Goal: Entertainment & Leisure: Consume media (video, audio)

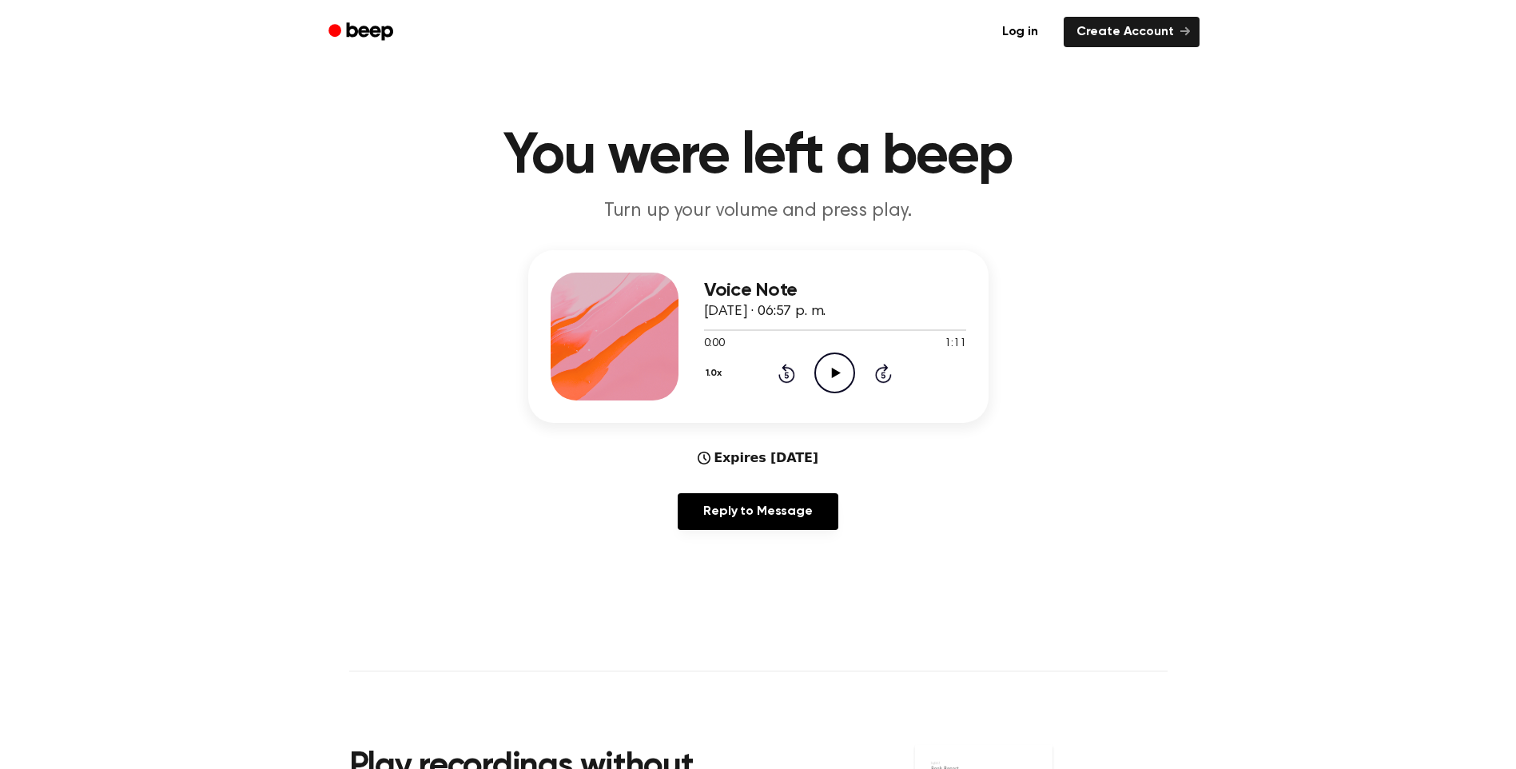
click at [816, 364] on icon "Play Audio" at bounding box center [834, 372] width 41 height 41
click at [833, 363] on icon "Pause Audio" at bounding box center [834, 372] width 41 height 41
click at [843, 328] on div at bounding box center [835, 329] width 262 height 13
click at [832, 366] on icon "Play Audio" at bounding box center [834, 372] width 41 height 41
click at [827, 329] on div at bounding box center [776, 330] width 145 height 2
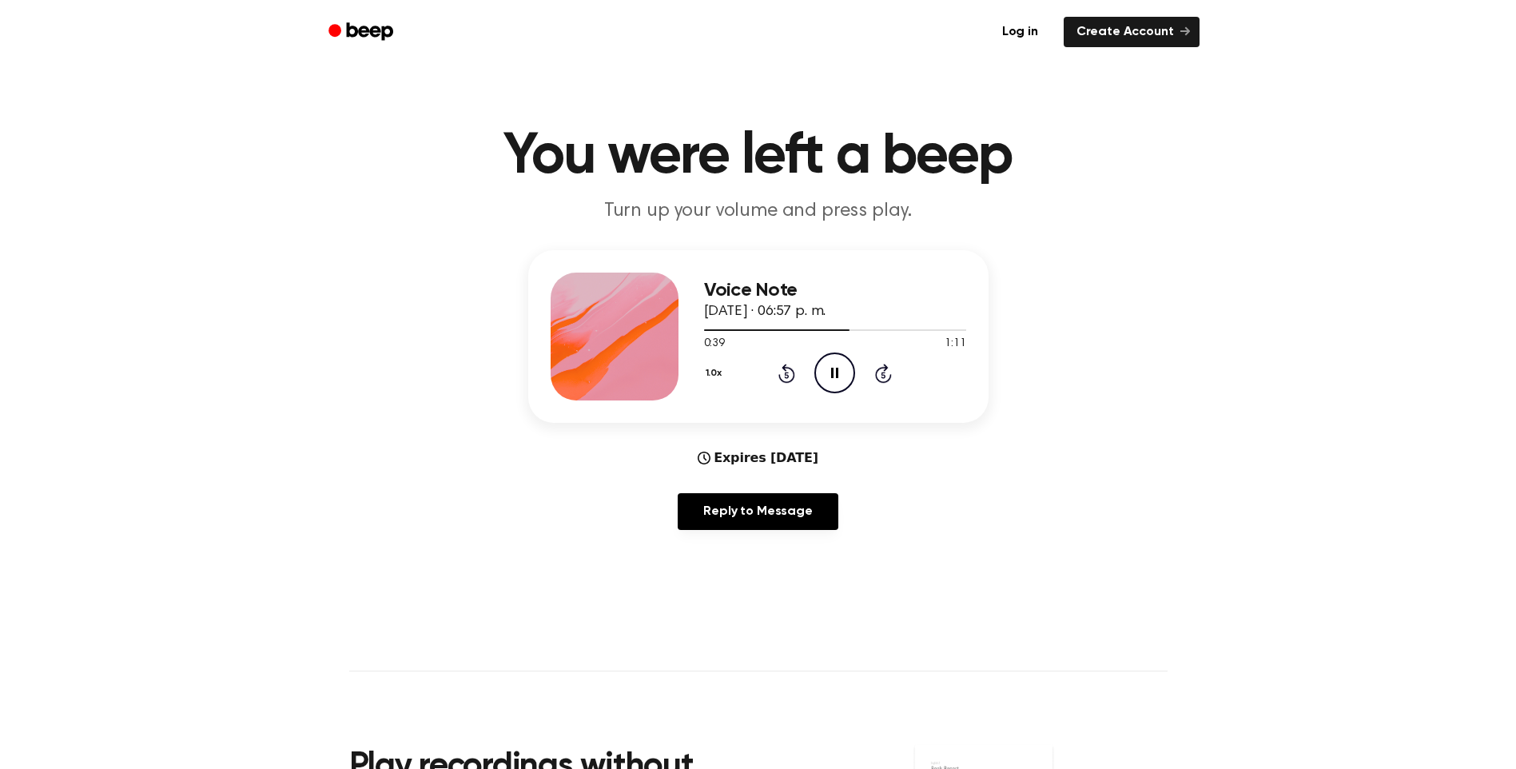
click at [826, 369] on icon "Pause Audio" at bounding box center [834, 372] width 41 height 41
click at [824, 330] on div at bounding box center [777, 330] width 147 height 2
click at [837, 377] on icon "Play Audio" at bounding box center [834, 372] width 41 height 41
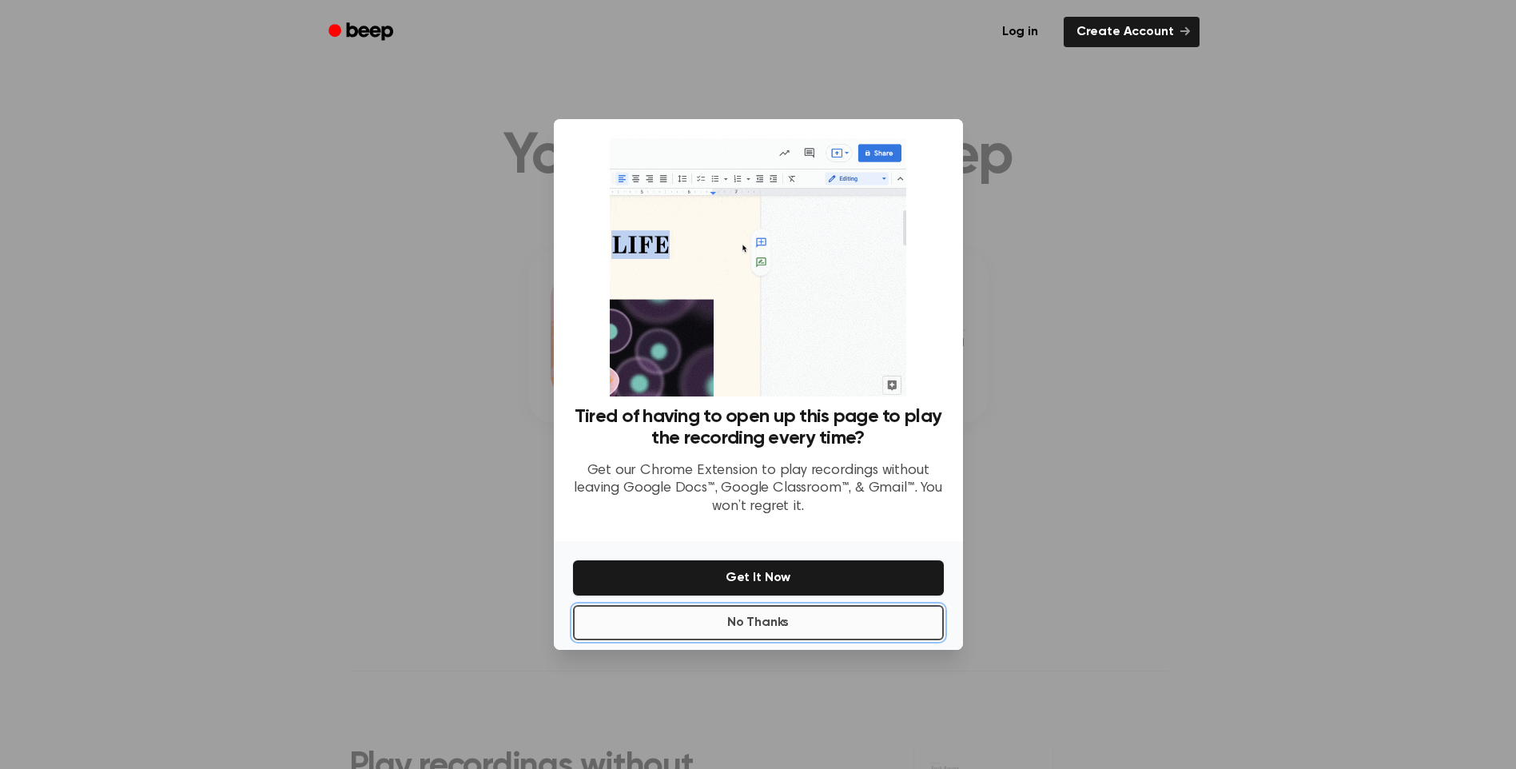
click at [828, 621] on button "No Thanks" at bounding box center [758, 622] width 371 height 35
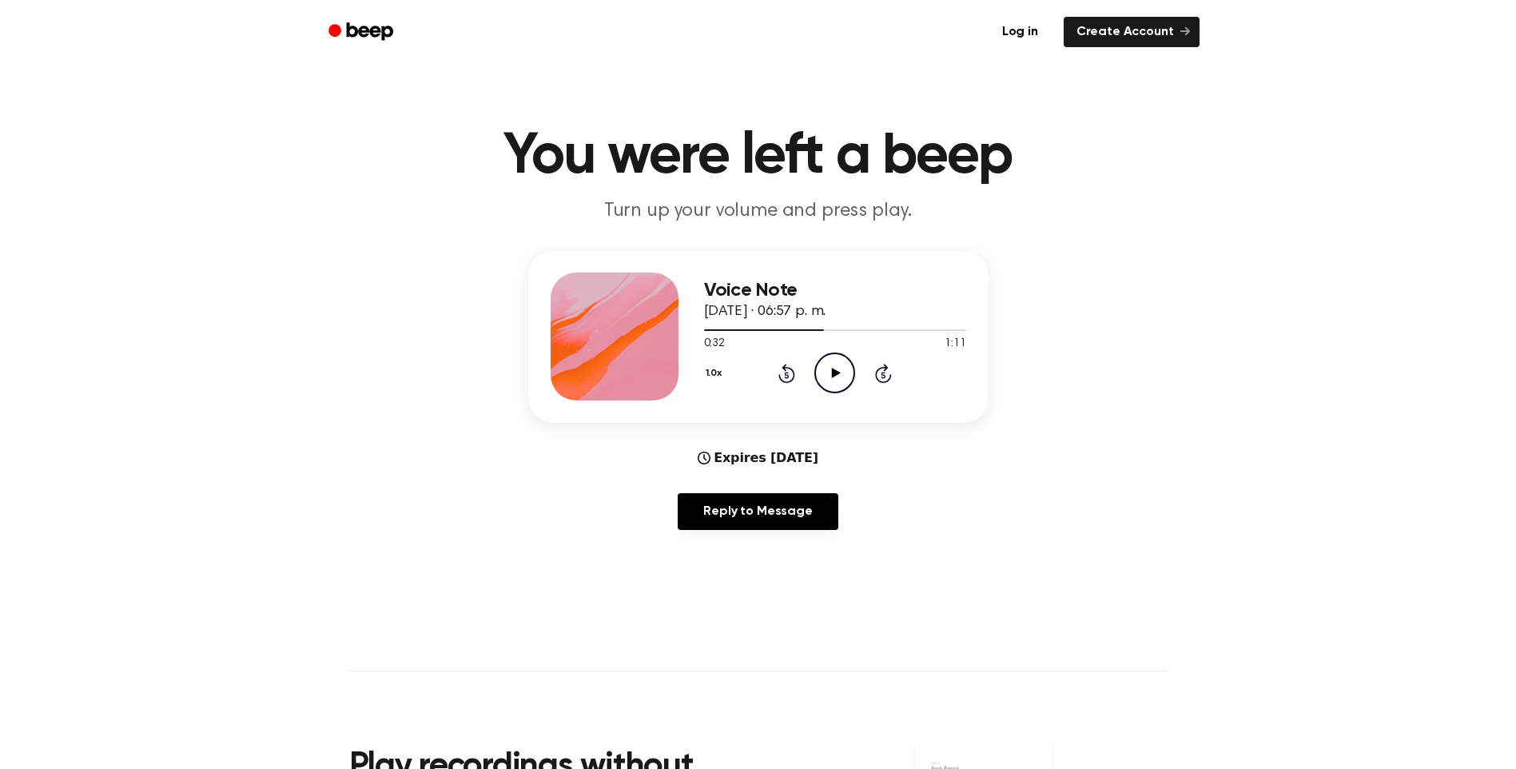
click at [836, 390] on icon "Play Audio" at bounding box center [834, 372] width 41 height 41
